Goal: Find specific page/section

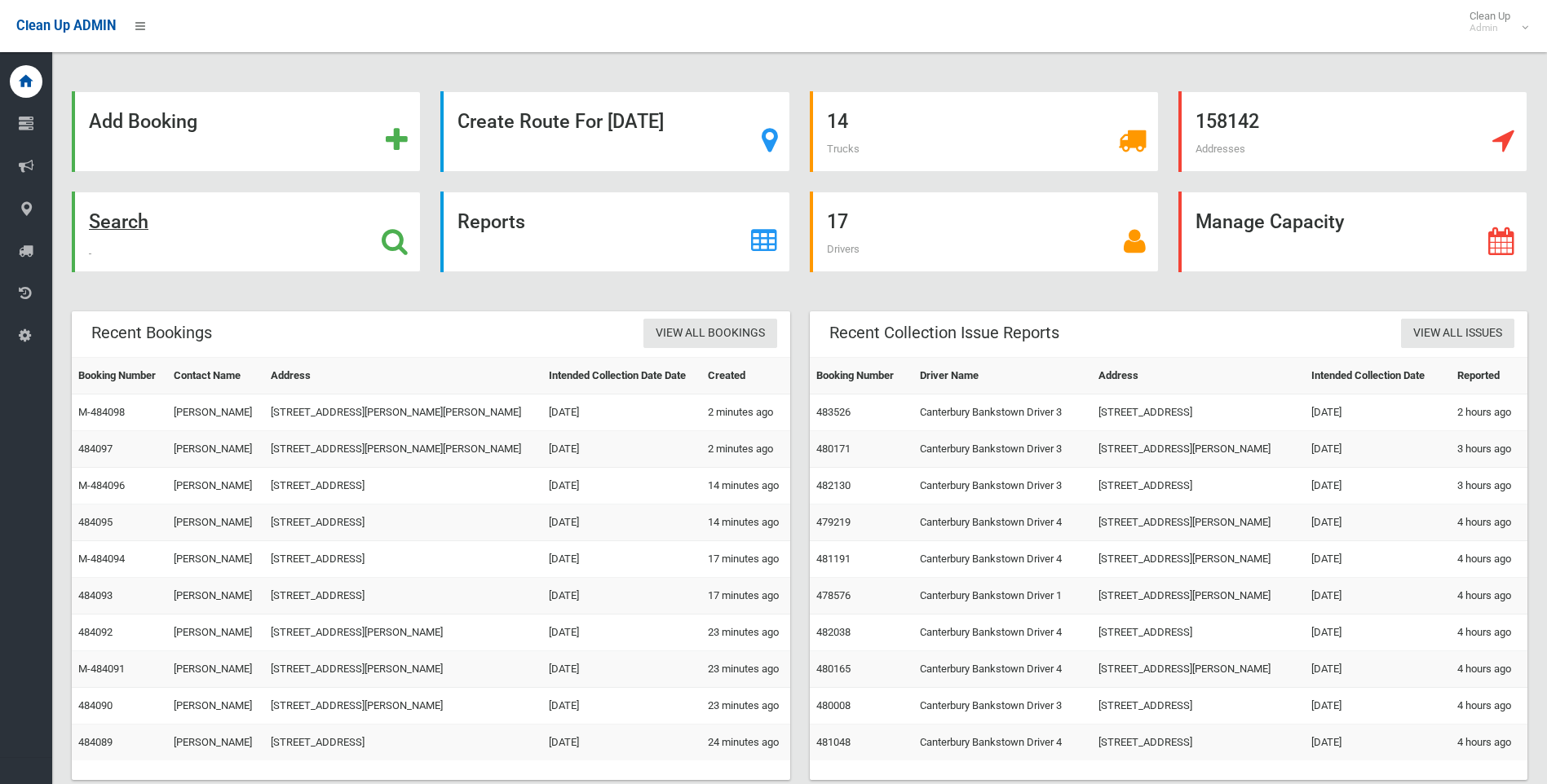
click at [388, 242] on icon at bounding box center [394, 241] width 26 height 28
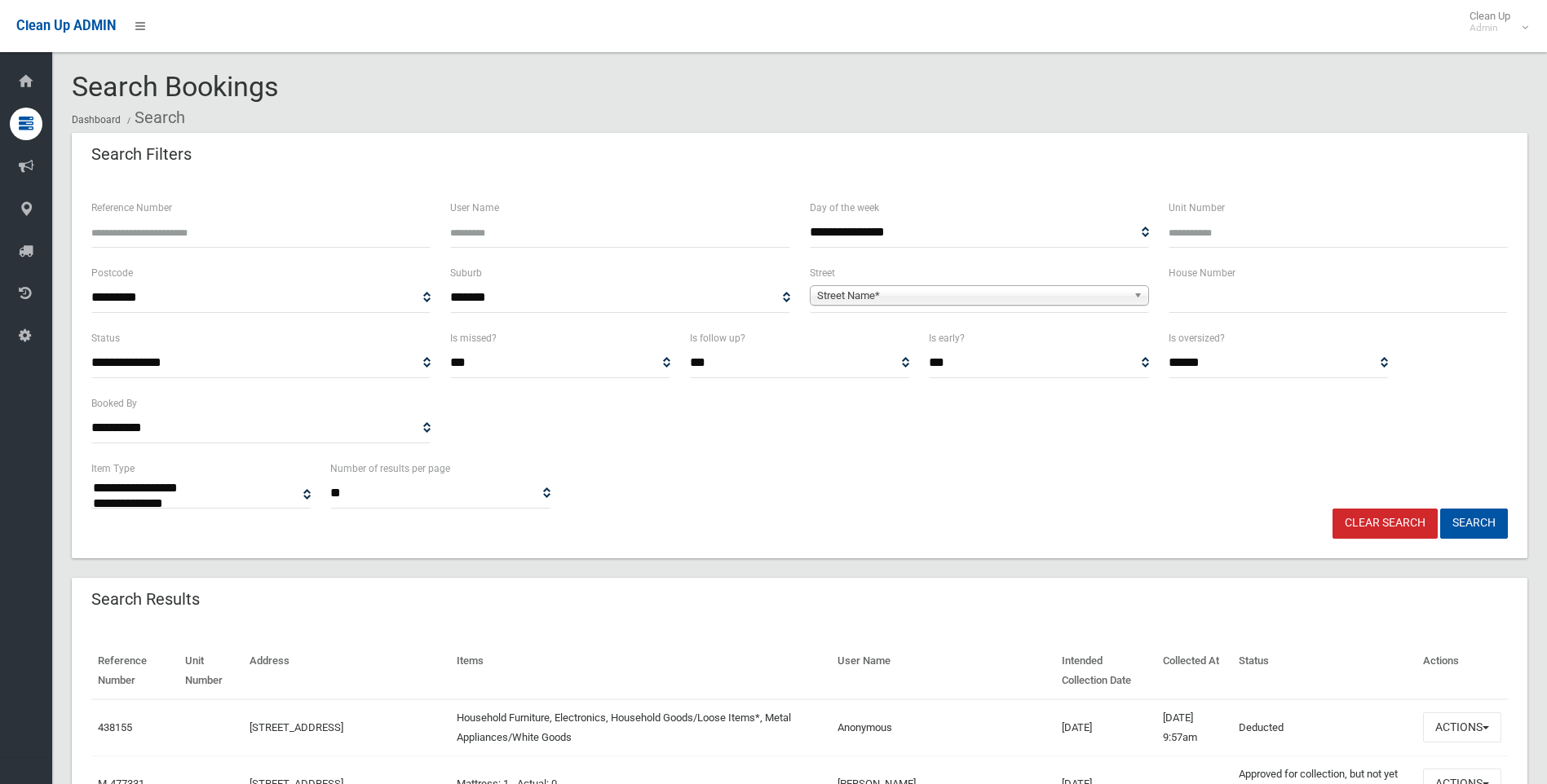
select select
click at [846, 297] on span "Street Name*" at bounding box center [972, 296] width 310 height 20
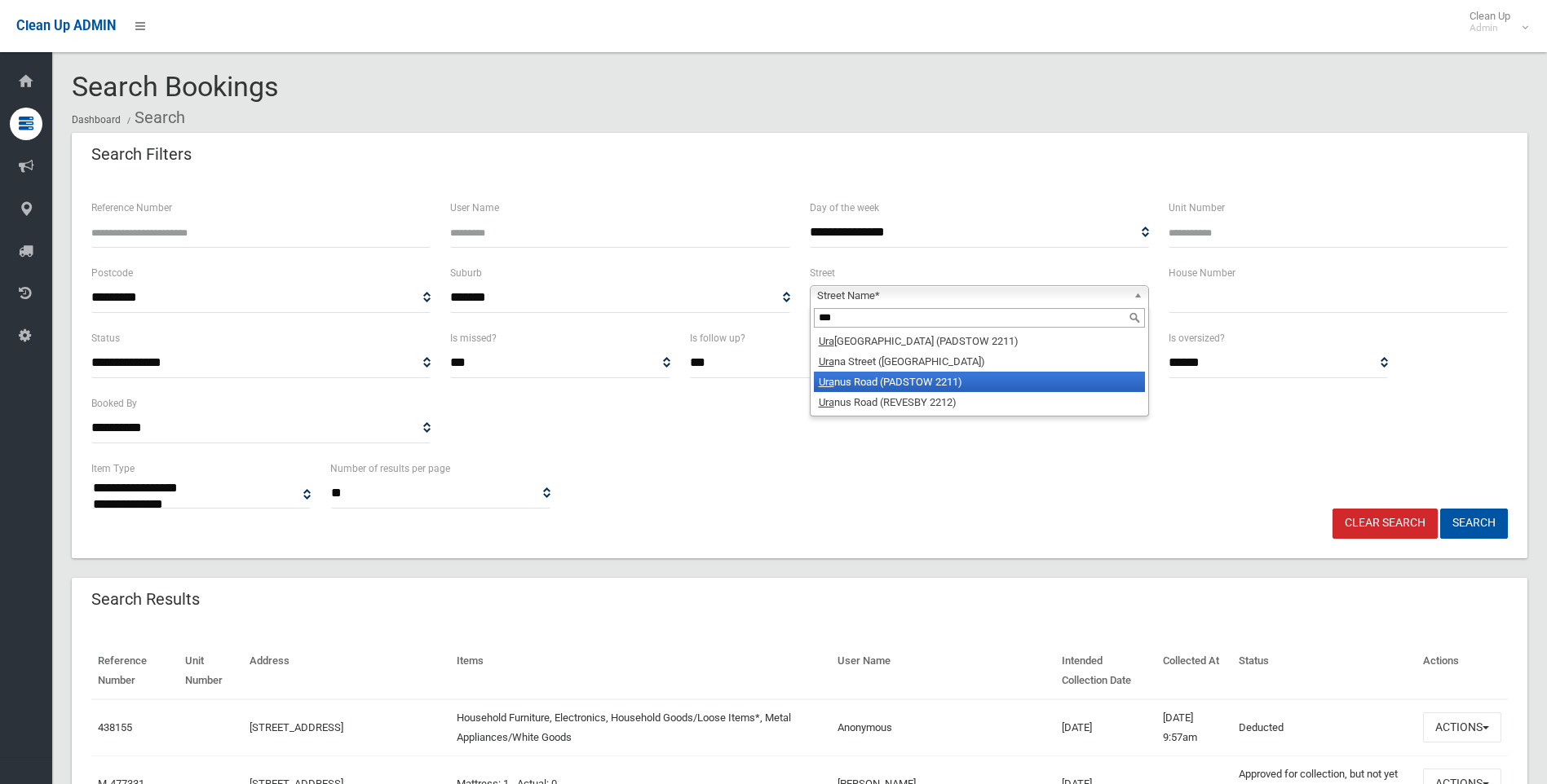
type input "***"
click at [924, 382] on li "Ura nus Road (PADSTOW 2211)" at bounding box center [980, 381] width 331 height 20
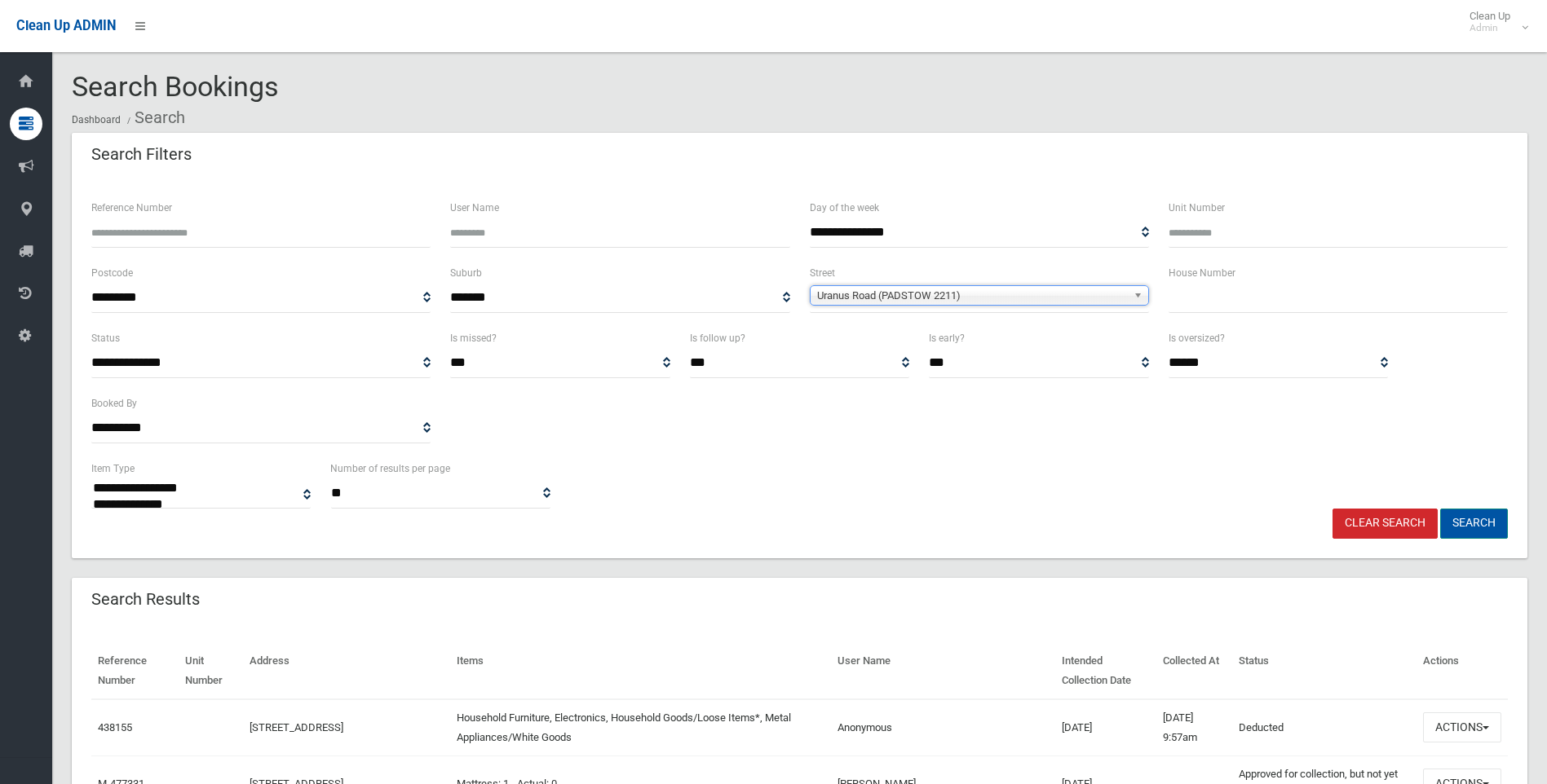
click at [1474, 526] on button "Search" at bounding box center [1474, 524] width 68 height 30
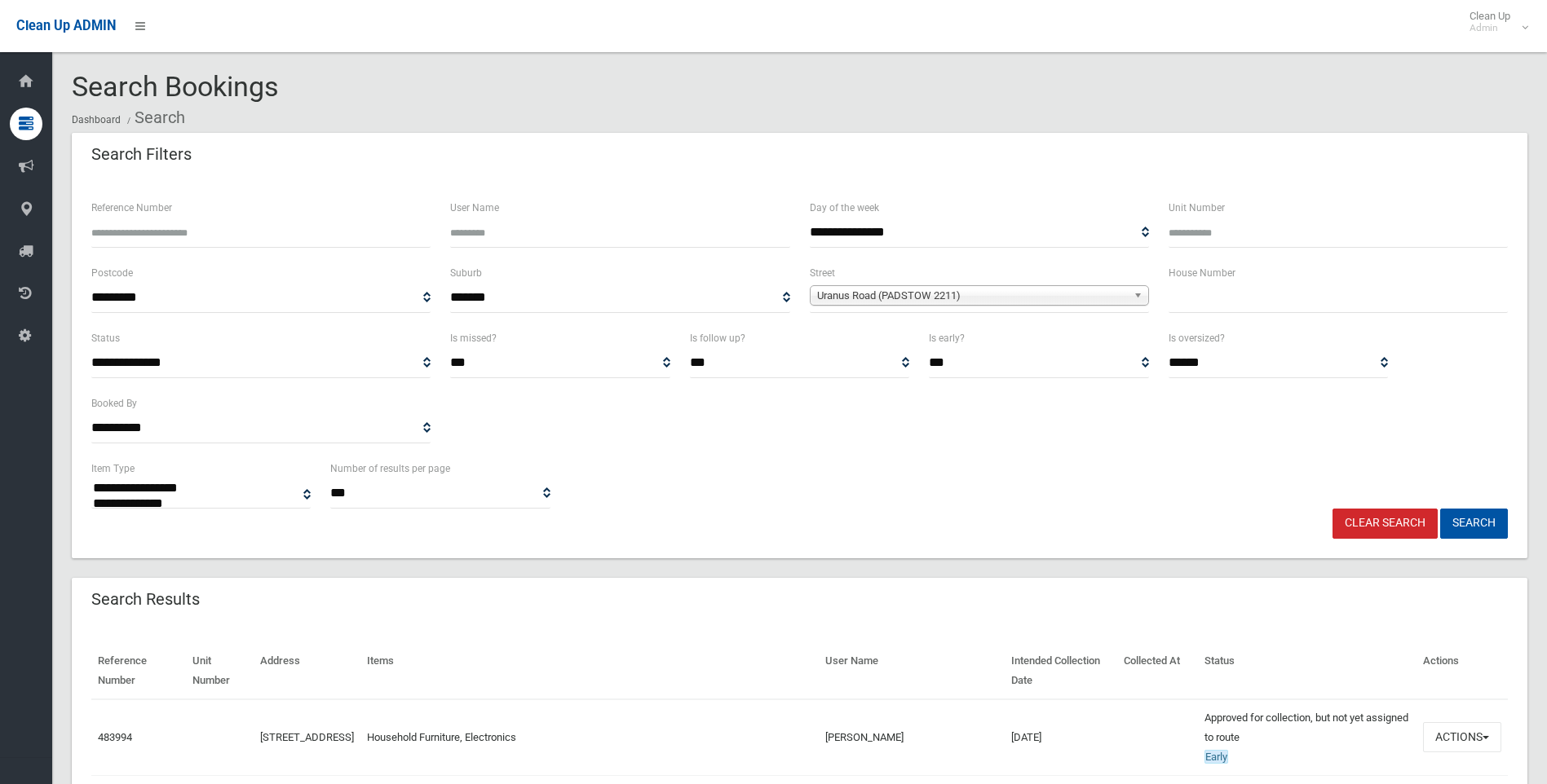
select select
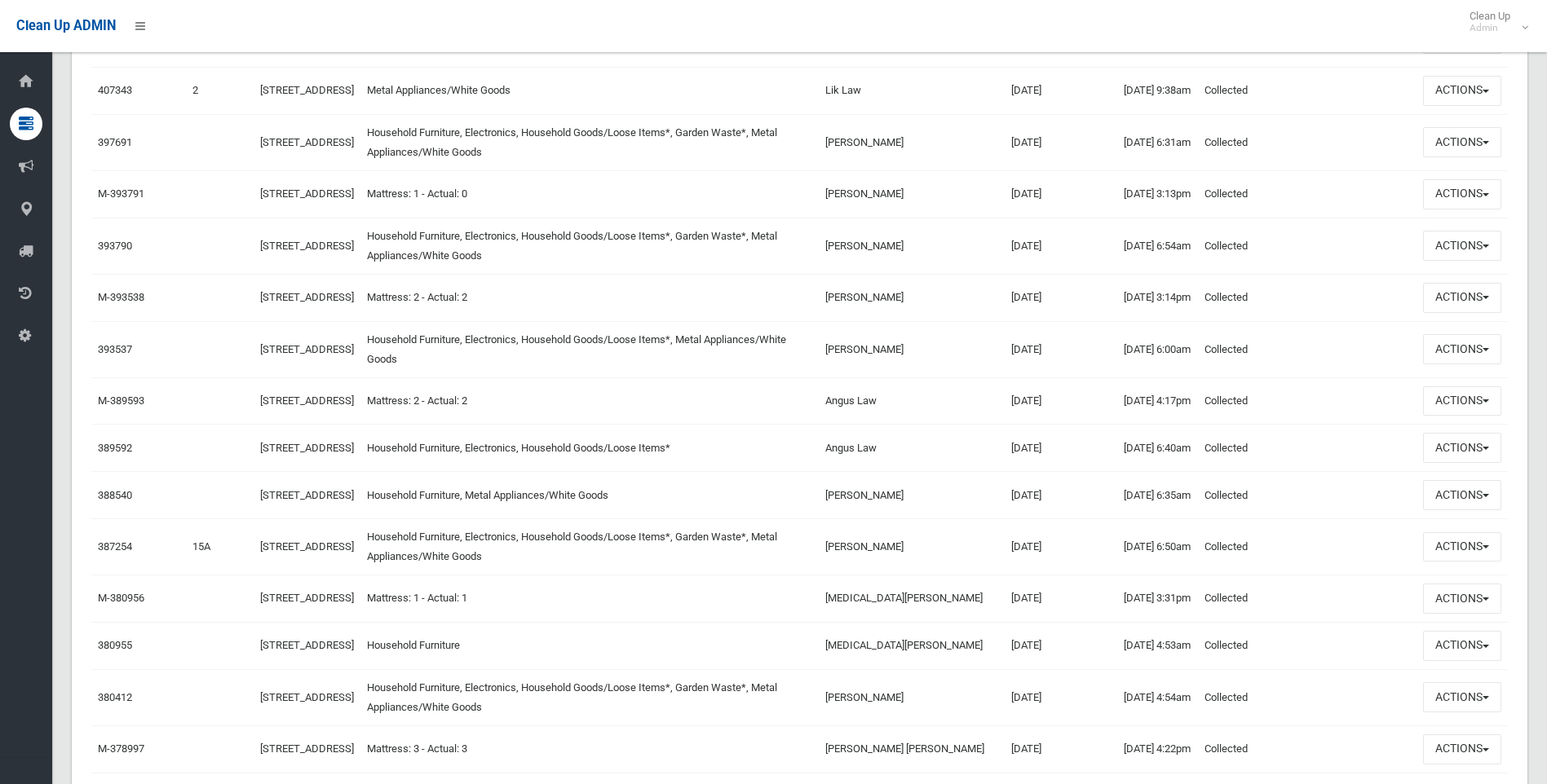
scroll to position [2691, 0]
